Goal: Communication & Community: Ask a question

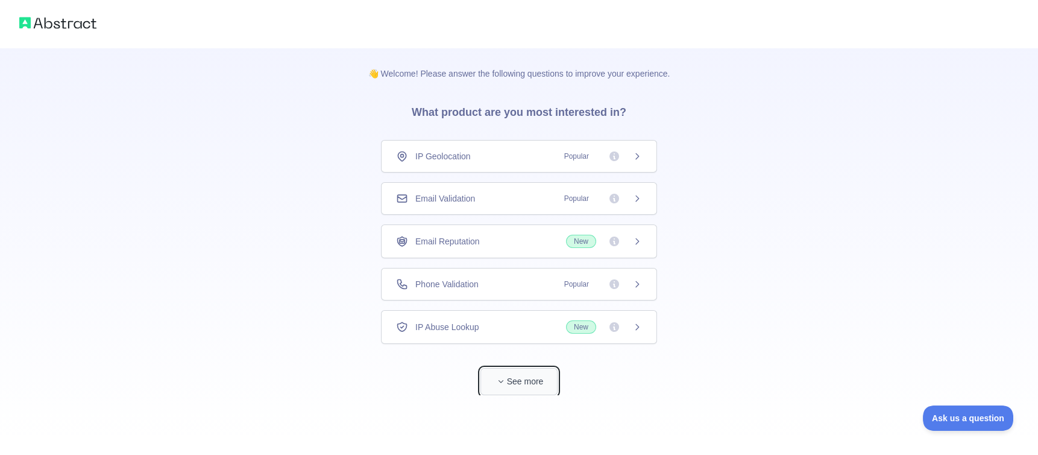
click at [501, 384] on span "button" at bounding box center [501, 381] width 12 height 12
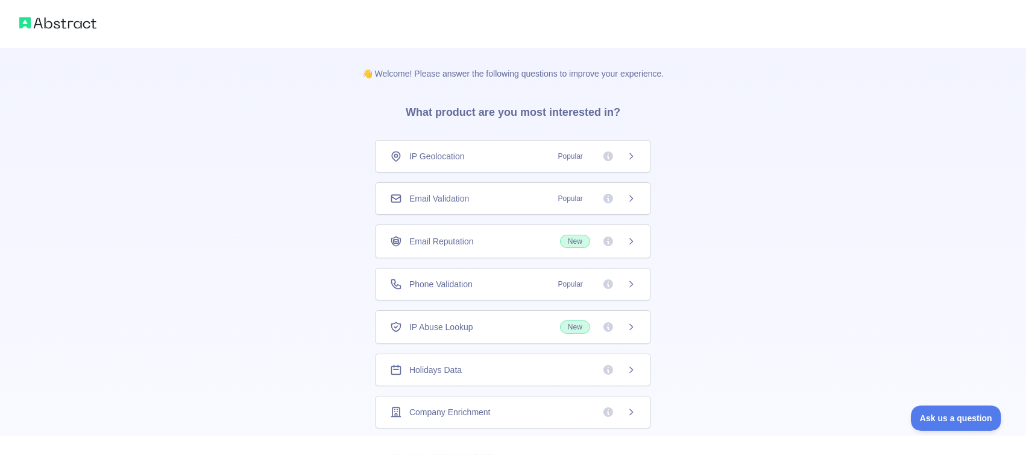
click at [37, 20] on img at bounding box center [57, 22] width 77 height 17
click at [28, 20] on img at bounding box center [57, 22] width 77 height 17
click at [65, 20] on img at bounding box center [57, 22] width 77 height 17
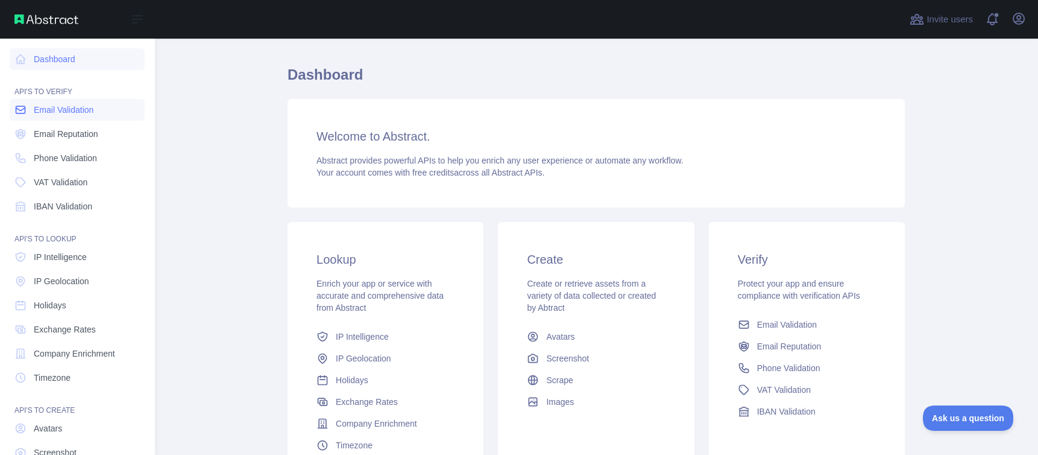
click at [69, 110] on span "Email Validation" at bounding box center [64, 110] width 60 height 12
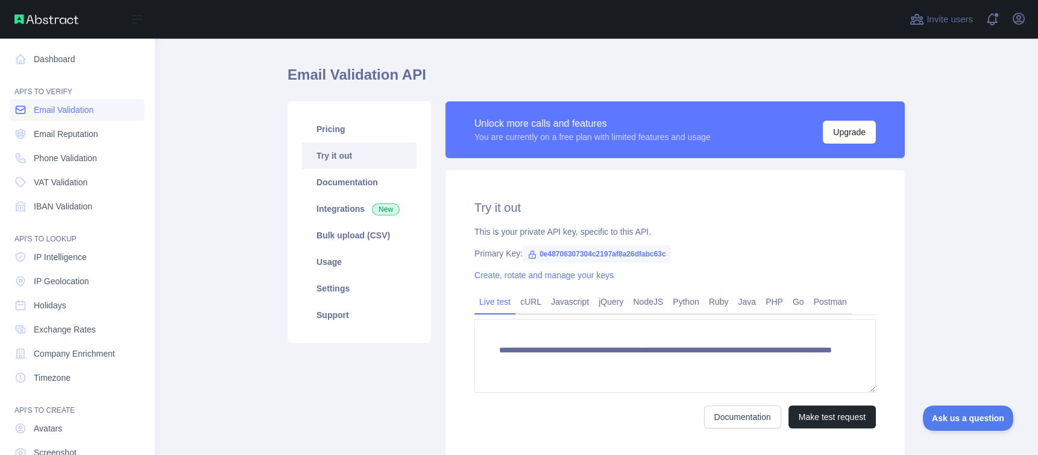
scroll to position [27, 0]
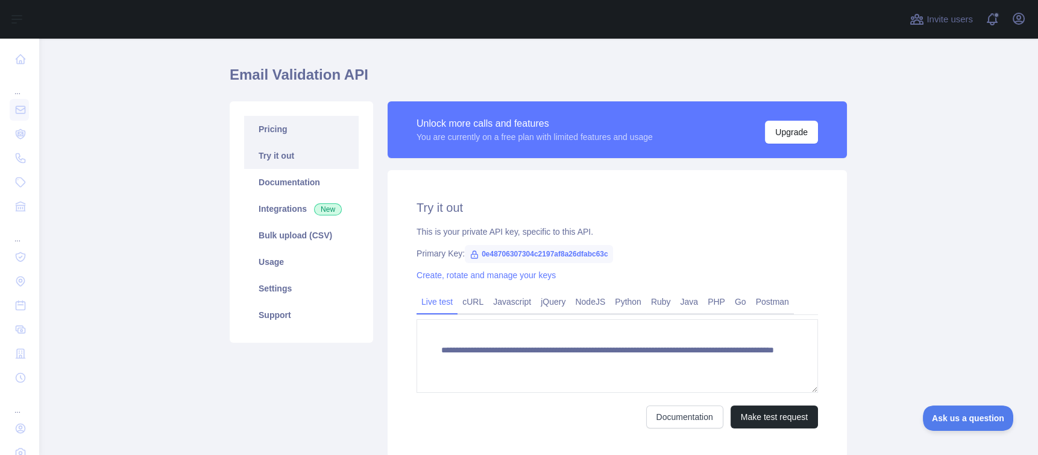
click at [260, 128] on link "Pricing" at bounding box center [301, 129] width 115 height 27
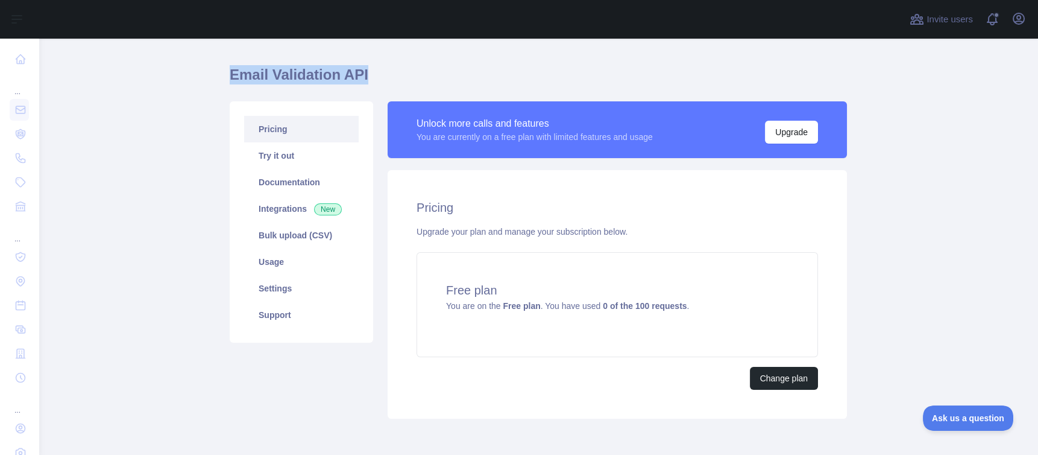
drag, startPoint x: 222, startPoint y: 77, endPoint x: 361, endPoint y: 83, distance: 138.2
click at [361, 83] on main "Email Validation API Pricing Try it out Documentation Integrations New Bulk upl…" at bounding box center [539, 247] width 1000 height 416
click at [1019, 23] on icon "button" at bounding box center [1019, 18] width 14 height 14
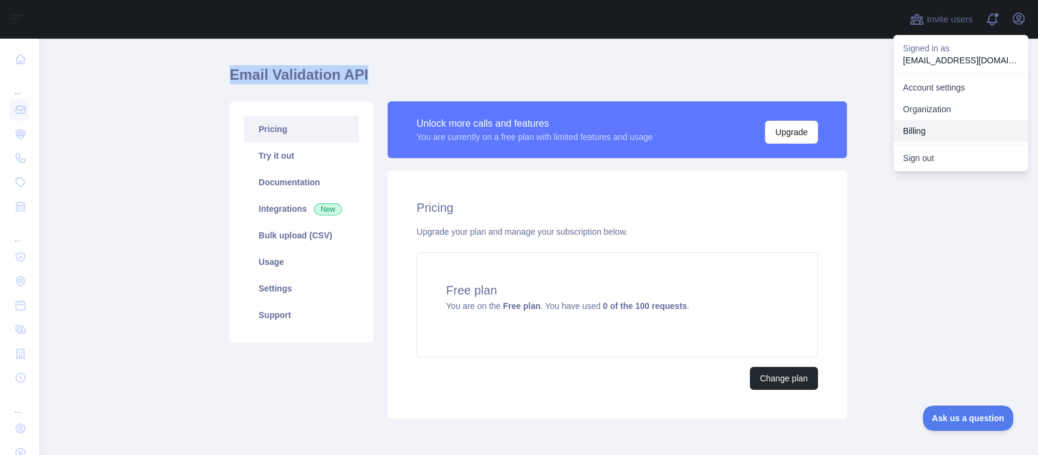
click at [918, 132] on button "Billing" at bounding box center [961, 131] width 135 height 22
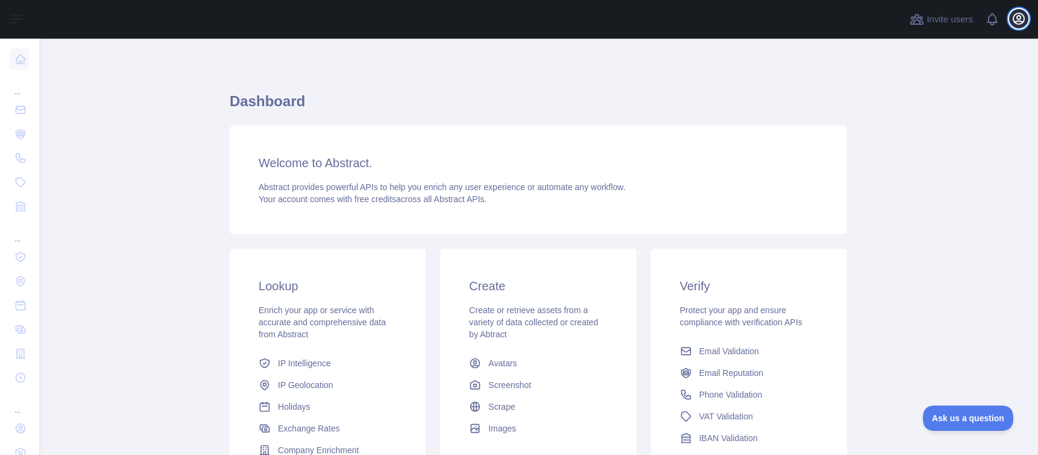
click at [1017, 18] on icon "button" at bounding box center [1019, 18] width 14 height 14
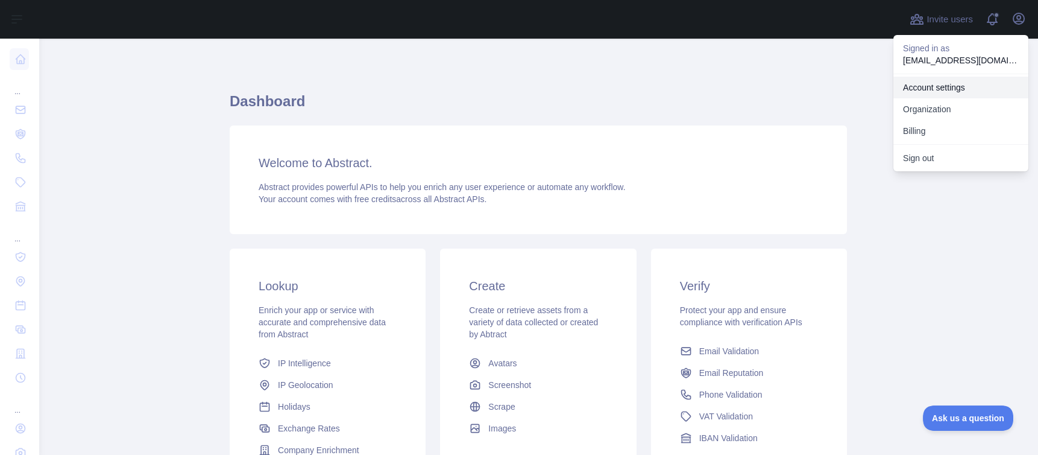
click at [936, 89] on link "Account settings" at bounding box center [961, 88] width 135 height 22
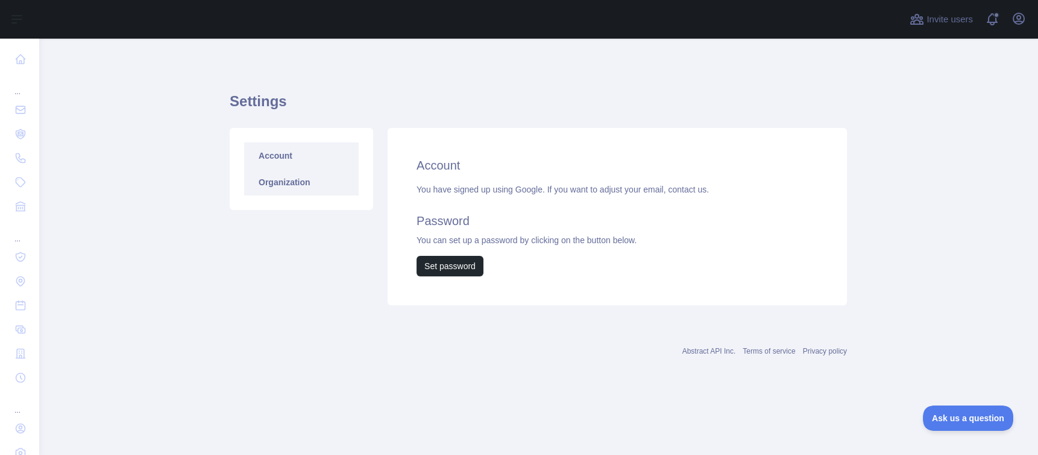
click at [277, 189] on link "Organization" at bounding box center [301, 182] width 115 height 27
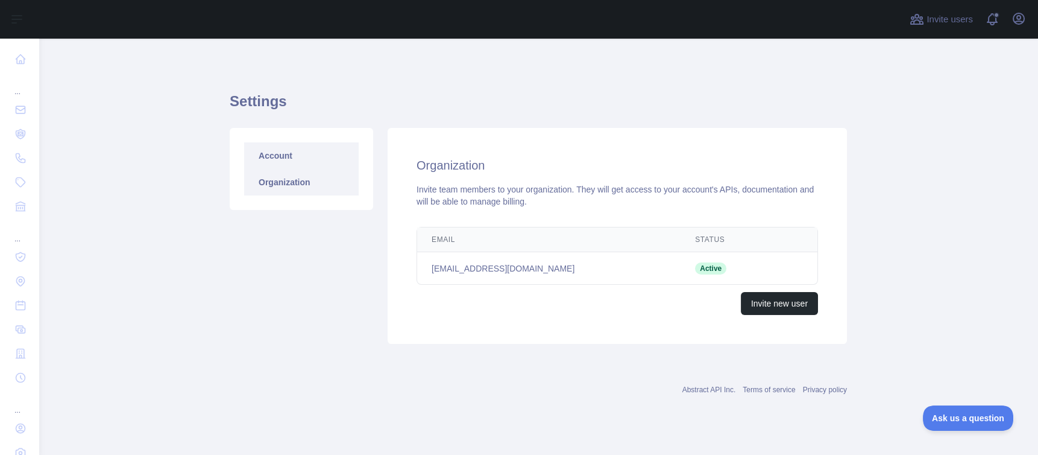
click at [276, 152] on link "Account" at bounding box center [301, 155] width 115 height 27
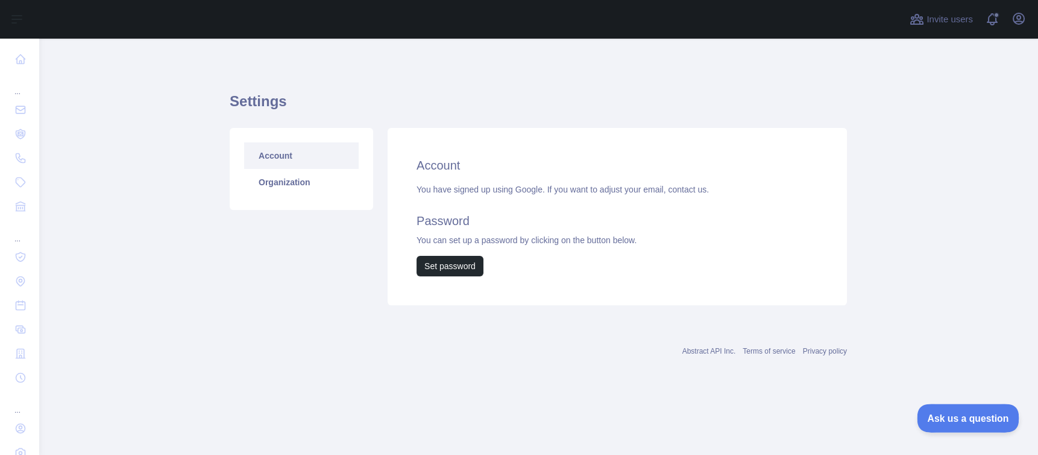
click at [956, 418] on span "Ask us a question" at bounding box center [962, 416] width 90 height 8
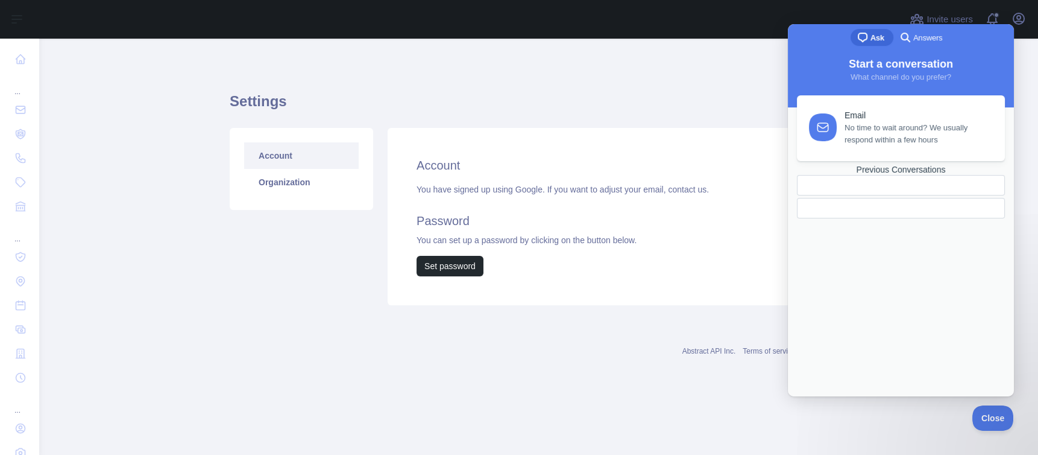
click at [874, 38] on span "Ask" at bounding box center [878, 38] width 14 height 12
click at [898, 208] on div at bounding box center [901, 208] width 188 height 0
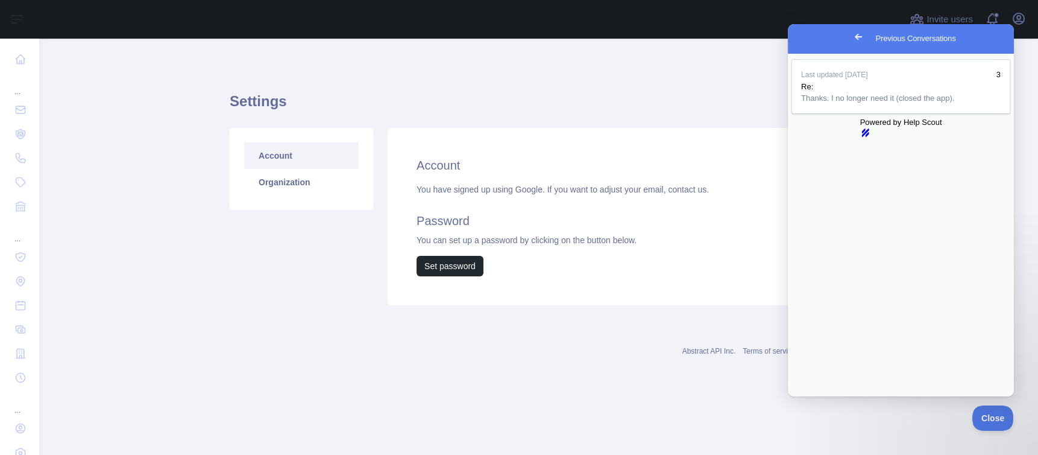
click at [851, 36] on span "Go back" at bounding box center [858, 37] width 14 height 14
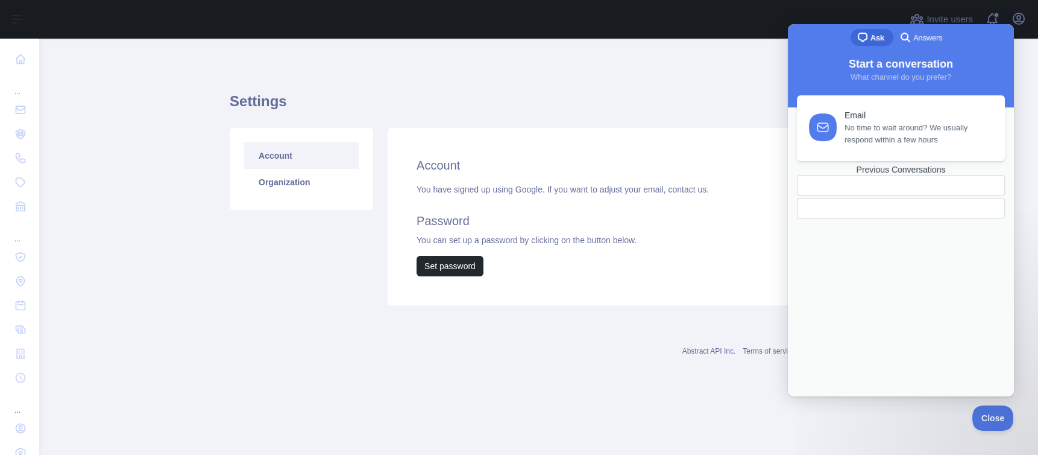
click at [912, 175] on div "Previous Conversations" at bounding box center [901, 170] width 208 height 10
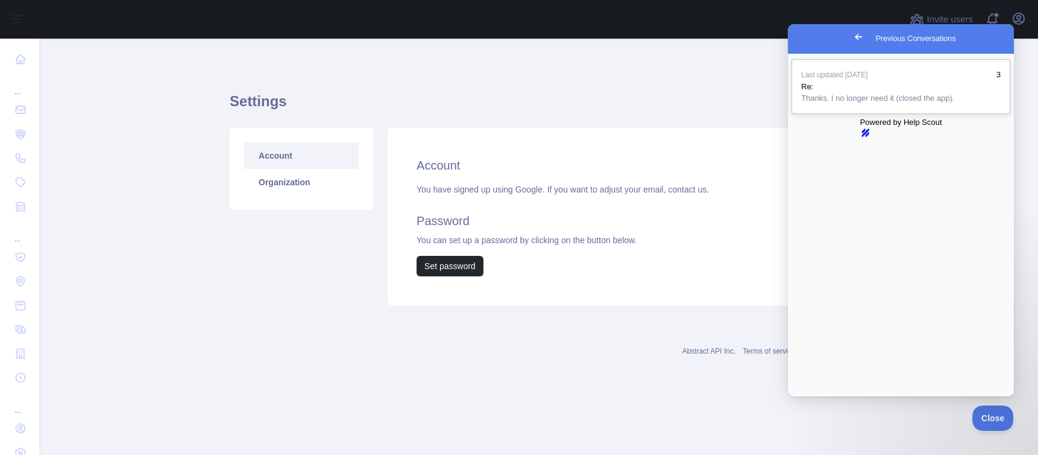
click at [889, 102] on span "Thanks. I no longer need it (closed the app)." at bounding box center [877, 97] width 153 height 9
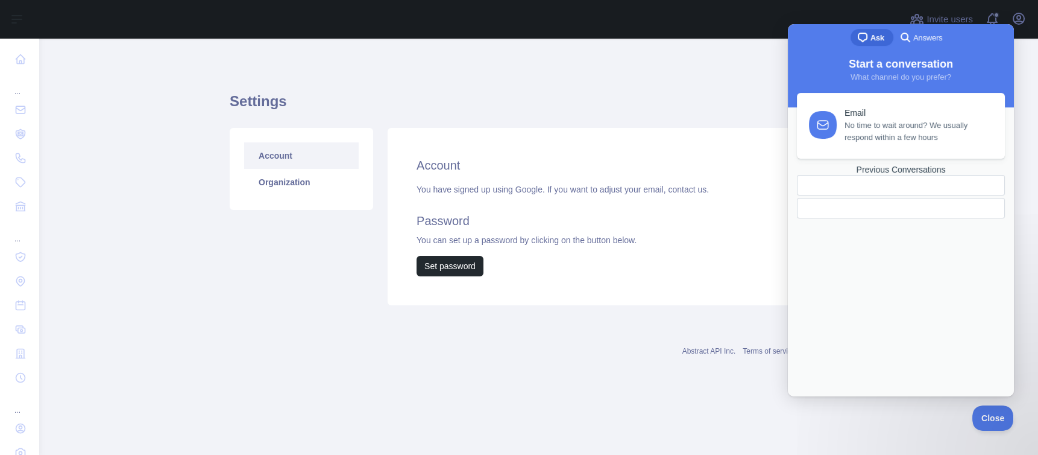
click at [824, 126] on icon at bounding box center [823, 125] width 14 height 14
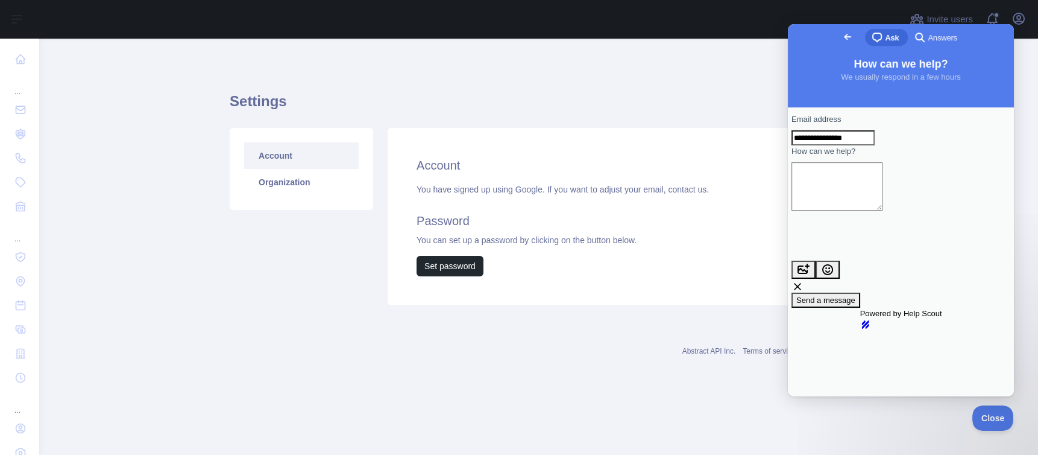
click at [883, 210] on textarea "How can we help?" at bounding box center [837, 186] width 91 height 48
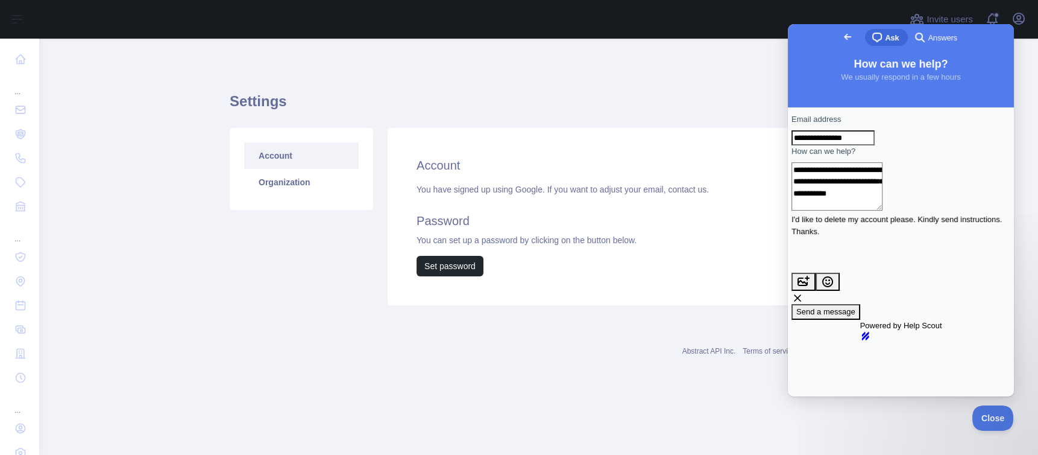
type textarea "**********"
click at [856, 307] on span "Send a message" at bounding box center [825, 311] width 59 height 9
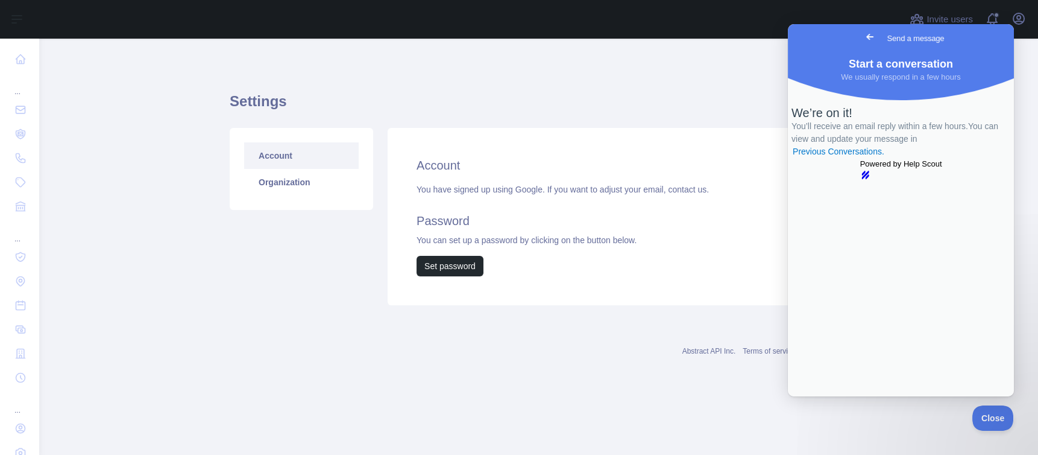
click at [863, 36] on span "Go back" at bounding box center [870, 37] width 14 height 14
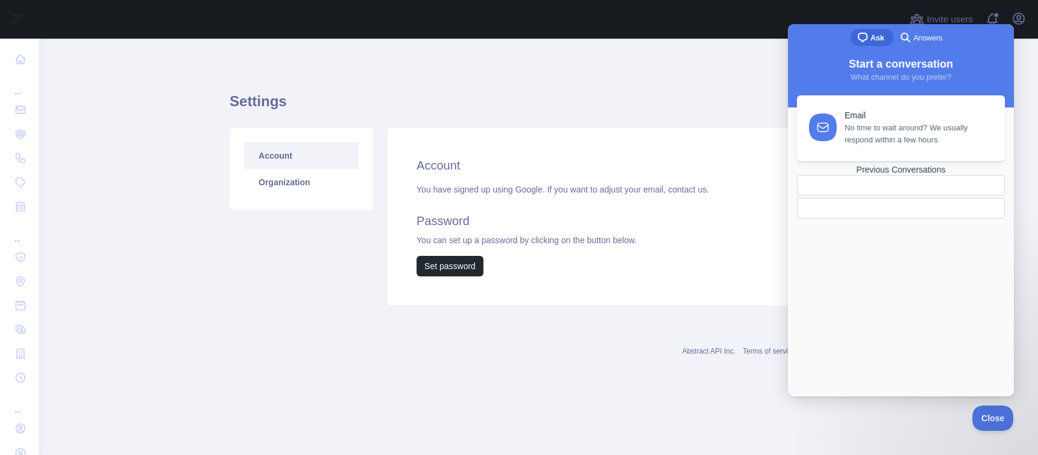
click at [578, 86] on div "Settings Account Organization Account You have signed up using Google. If you w…" at bounding box center [538, 195] width 617 height 254
click at [995, 415] on span "Close" at bounding box center [989, 416] width 41 height 8
